Goal: Obtain resource: Obtain resource

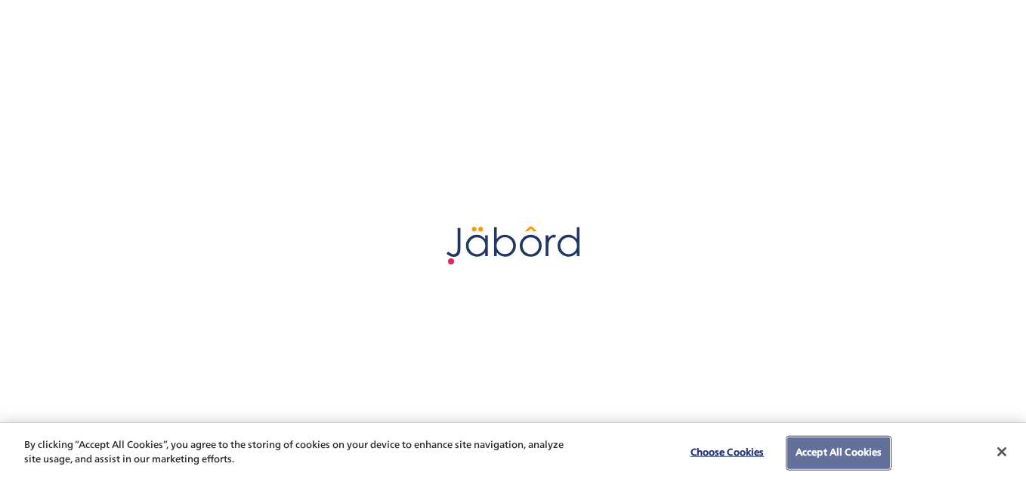
click at [837, 449] on button "Accept All Cookies" at bounding box center [838, 454] width 103 height 32
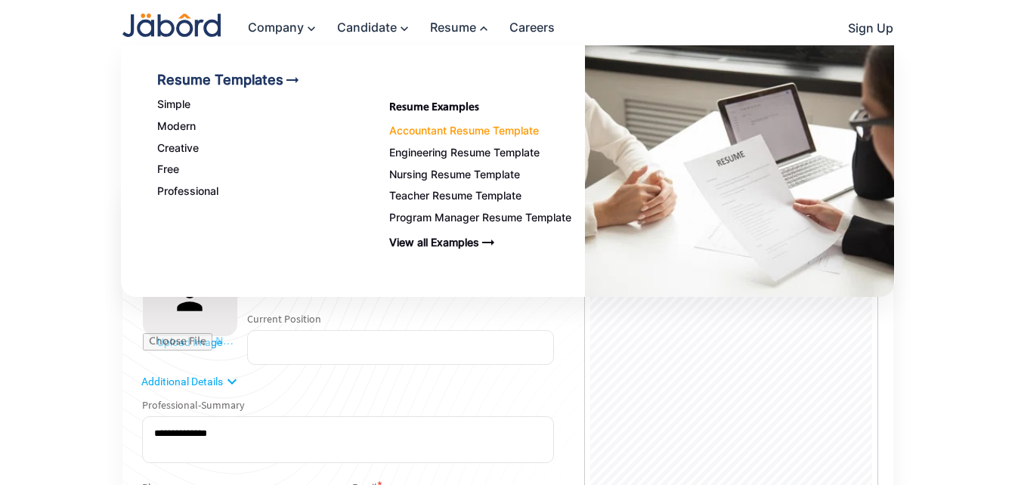
click at [467, 125] on link "Accountant Resume Template" at bounding box center [487, 131] width 196 height 13
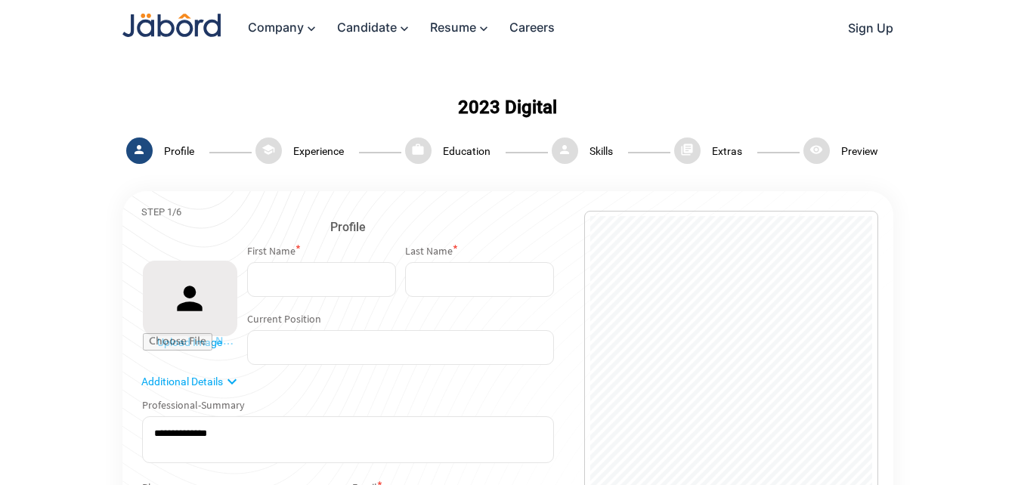
click at [196, 23] on img at bounding box center [171, 25] width 98 height 23
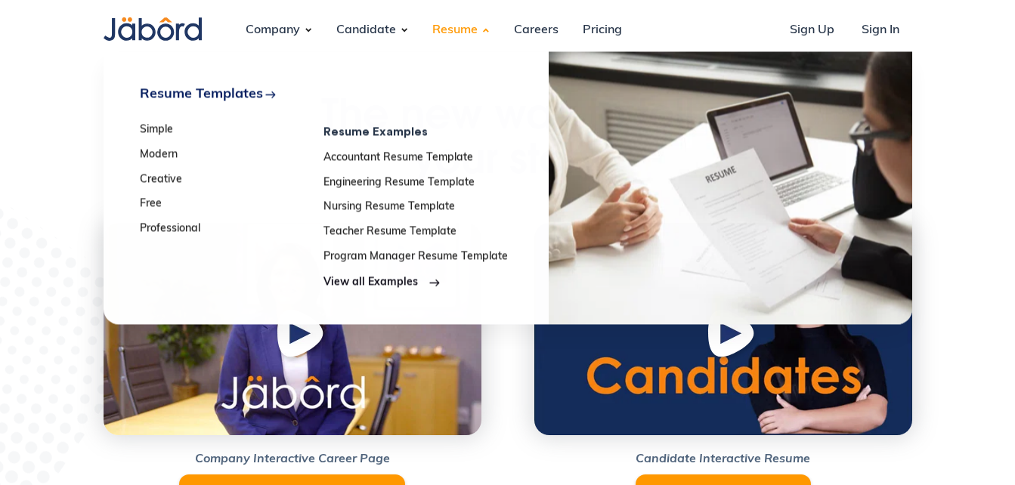
click at [452, 28] on div "Resume" at bounding box center [455, 30] width 70 height 41
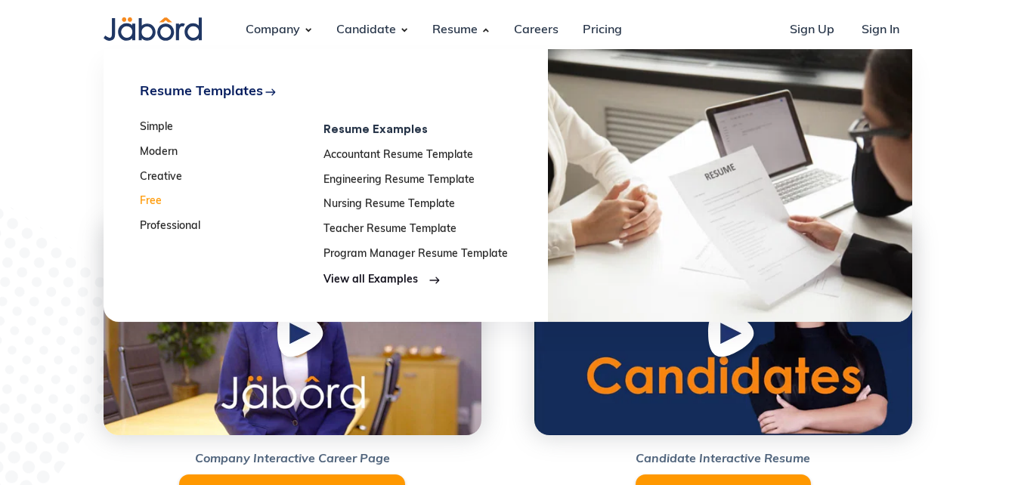
click at [155, 203] on link "Free" at bounding box center [227, 202] width 174 height 13
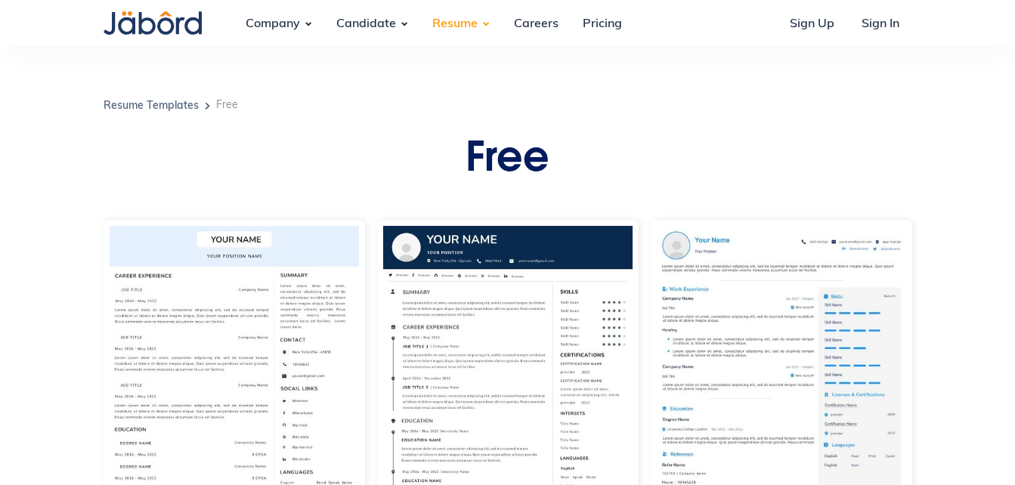
scroll to position [76, 0]
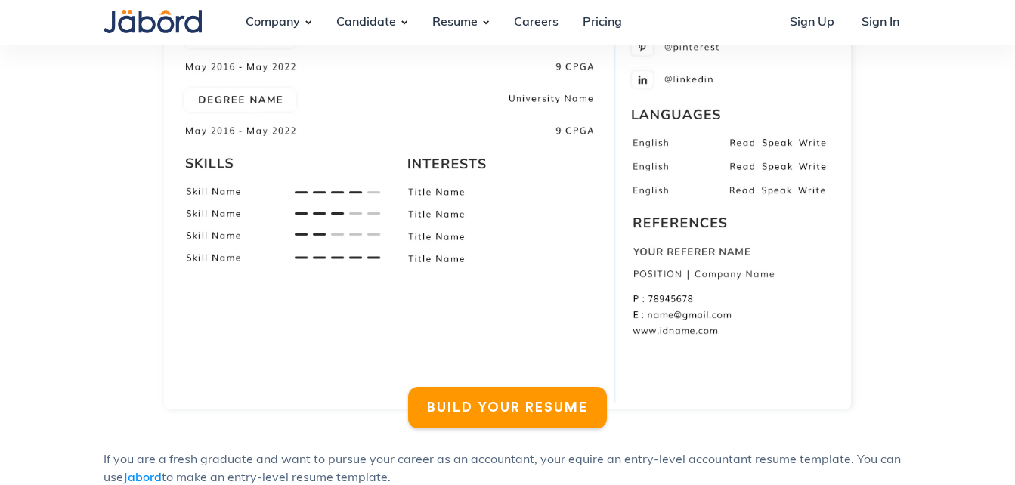
scroll to position [756, 0]
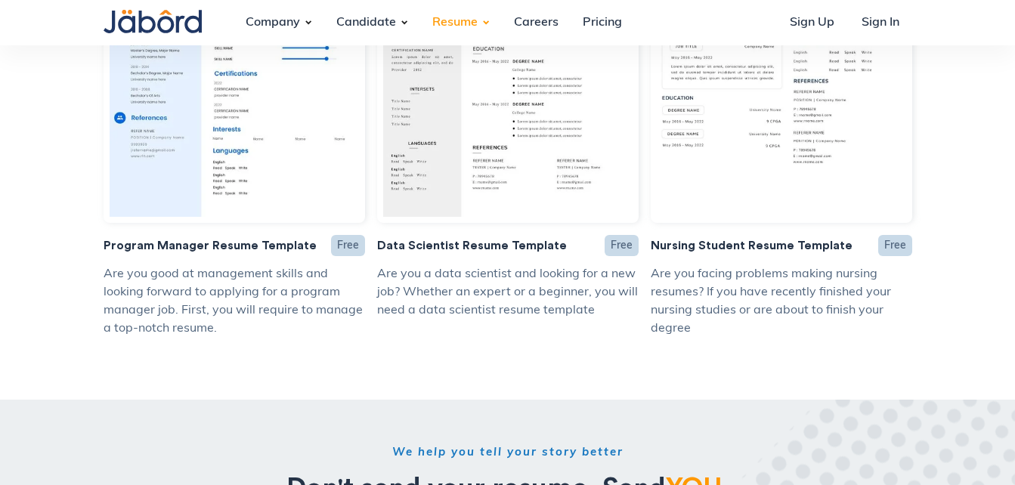
scroll to position [1133, 0]
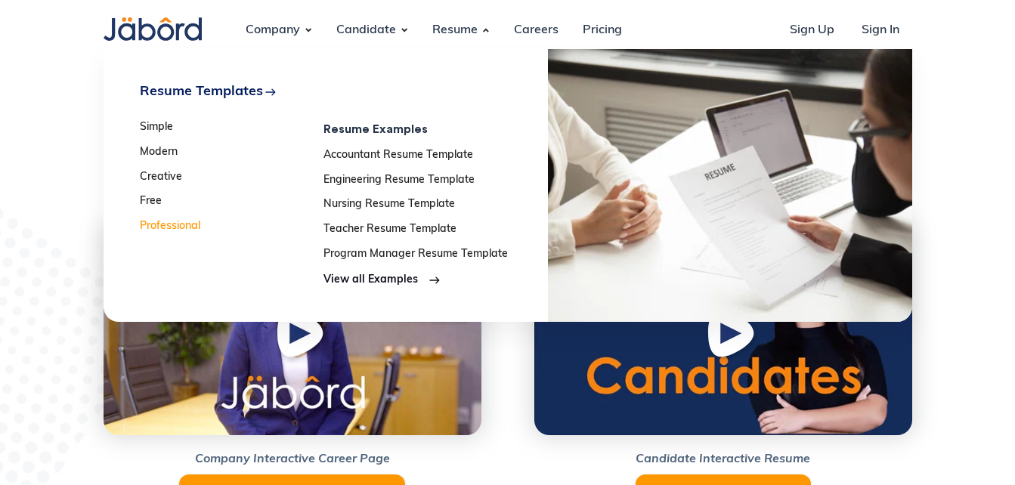
click at [169, 222] on link "Professional" at bounding box center [227, 227] width 174 height 13
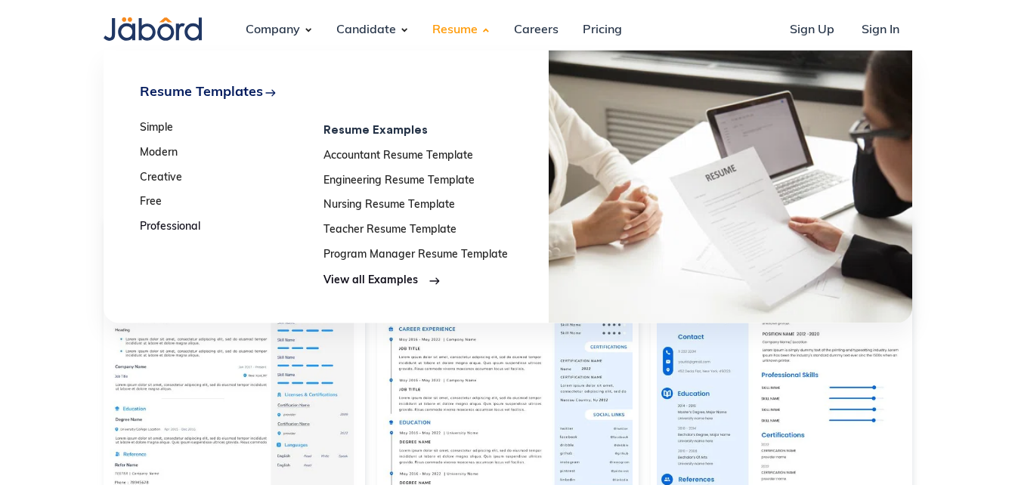
click at [455, 27] on div "Resume" at bounding box center [455, 30] width 70 height 41
click at [434, 27] on div "Resume" at bounding box center [455, 30] width 70 height 41
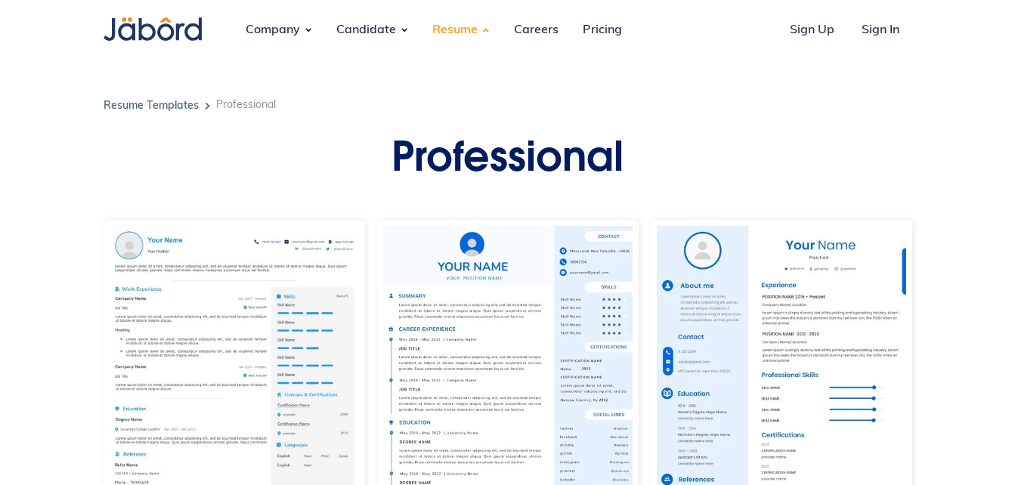
click at [434, 27] on div "Resume" at bounding box center [455, 30] width 70 height 41
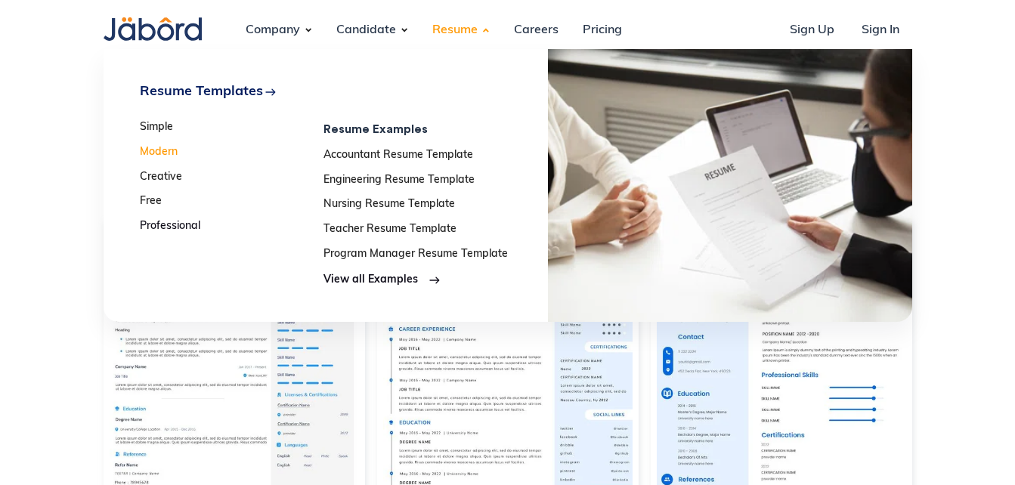
click at [160, 154] on link "Modern" at bounding box center [227, 153] width 174 height 13
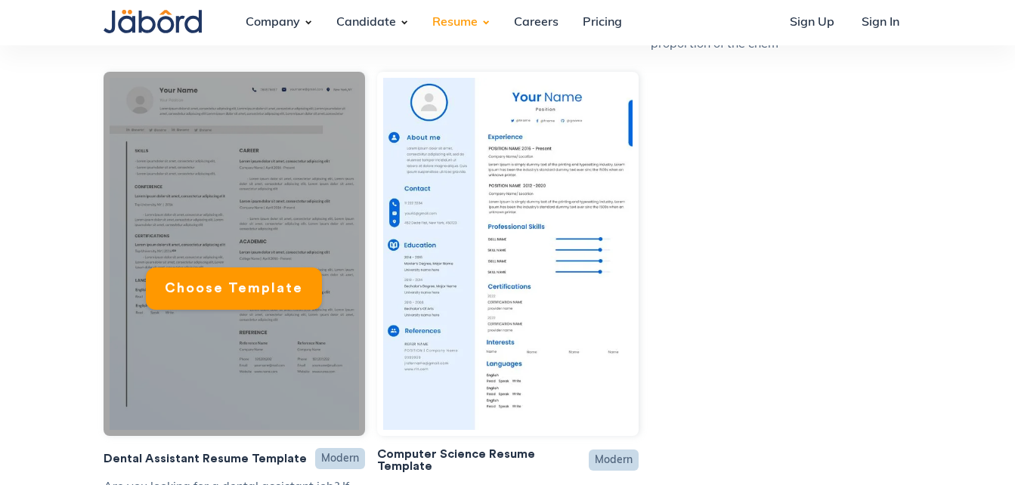
scroll to position [1285, 0]
